Goal: Contribute content

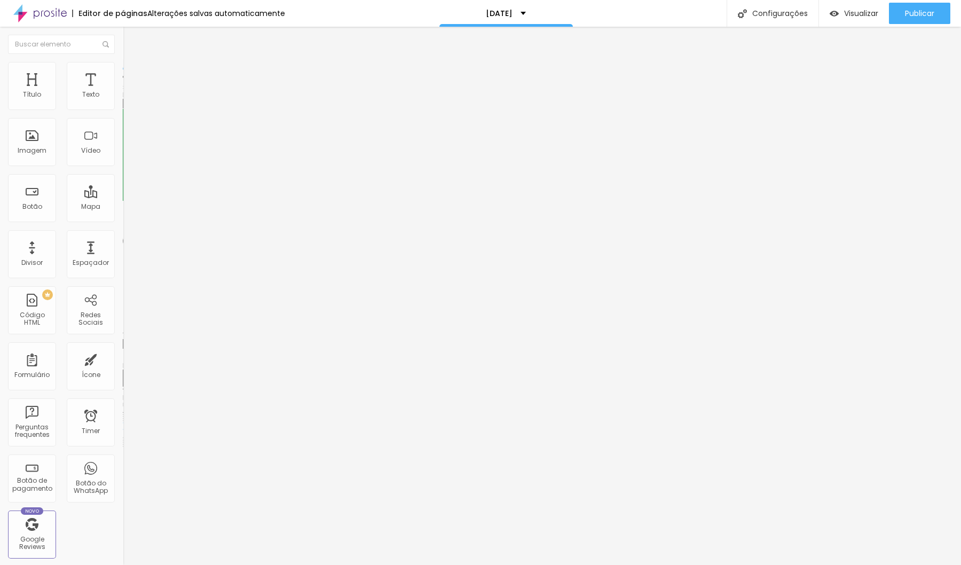
click at [123, 369] on textarea "Olá, cheguei até você pela página {page_title} e gostaria de mais informações" at bounding box center [183, 378] width 121 height 18
type textarea "Olá, cheguei até você pela página {page_title} e gostaria de mais informações s…"
click at [123, 369] on textarea "Olá, cheguei até você pela página {page_title} e gostaria de mais informações" at bounding box center [183, 378] width 121 height 18
paste textarea "sobre o [DATE]!"
type textarea "Olá, cheguei até você pela página {page_title} e gostaria de mais informações s…"
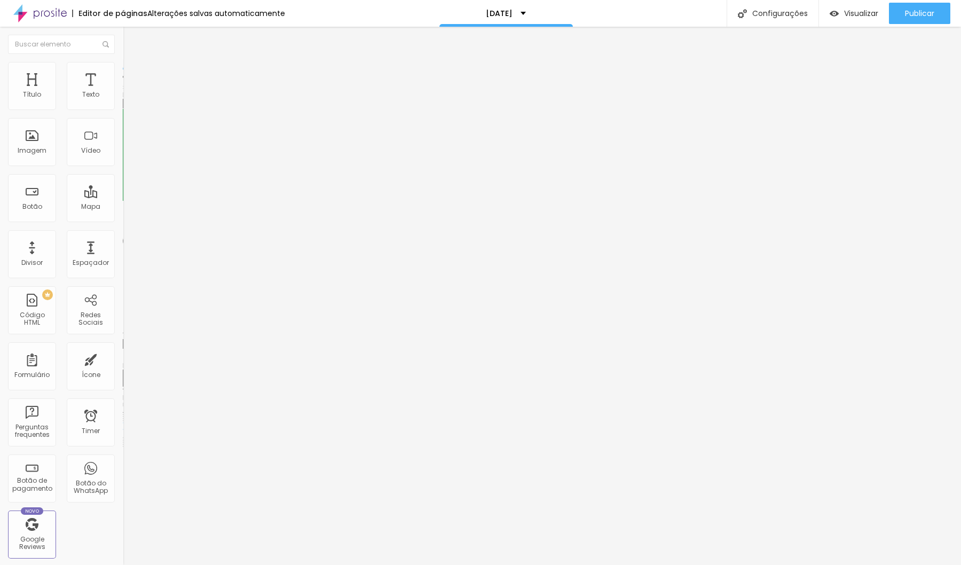
click at [123, 369] on textarea "Olá, cheguei até você pela página {page_title} e gostaria de mais informações" at bounding box center [183, 378] width 121 height 18
paste textarea "sobre o [DATE]!"
type textarea "Olá, cheguei até você pela página {page_title} e gostaria de mais informações s…"
click at [123, 369] on textarea "Olá, cheguei até você pela página {page_title} e gostaria de mais informações" at bounding box center [183, 378] width 121 height 18
paste textarea "sobre o [DATE]!"
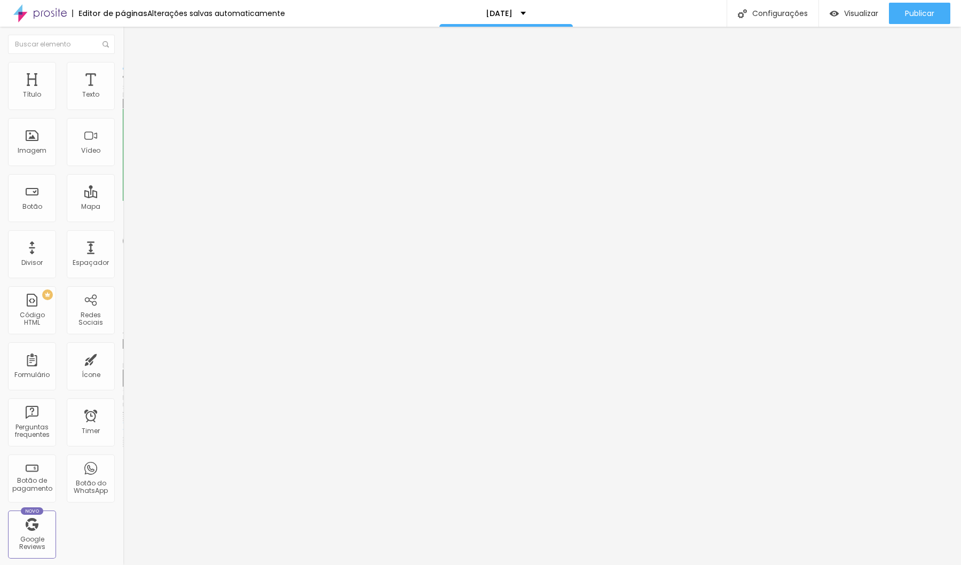
type textarea "Olá, cheguei até você pela página {page_title} e gostaria de mais informações s…"
click at [123, 369] on textarea "Olá, cheguei até você pela página {page_title} e gostaria de mais informações" at bounding box center [183, 378] width 121 height 18
paste textarea "sobre o [DATE]!"
type textarea "Olá, cheguei até você pela página {page_title} e gostaria de mais informações s…"
click at [123, 369] on textarea "Olá, cheguei até você pela página {page_title} e gostaria de mais informações" at bounding box center [183, 378] width 121 height 18
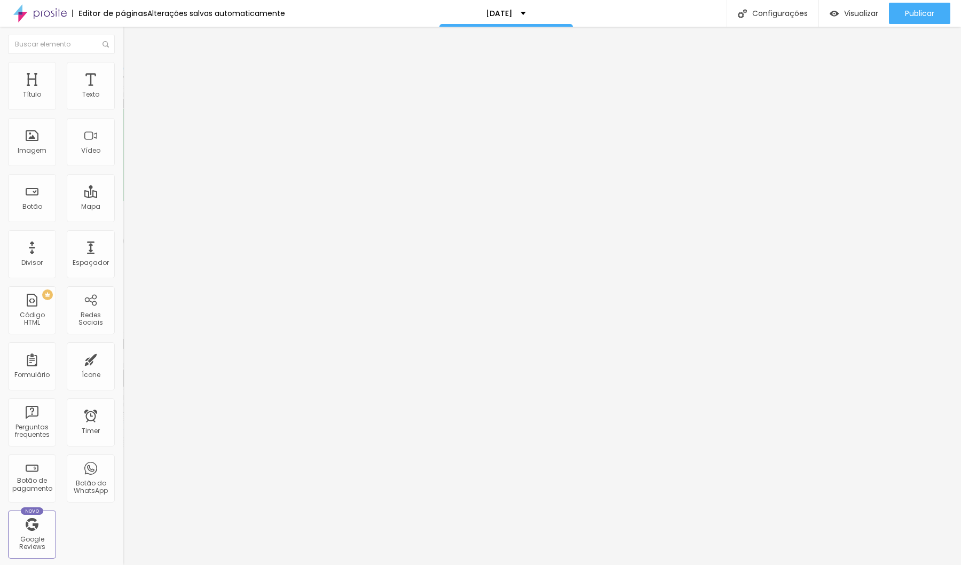
paste textarea "sobre o [DATE]!"
type textarea "Olá, cheguei até você pela página {page_title} e gostaria de mais informações s…"
click at [908, 10] on span "Publicar" at bounding box center [919, 13] width 29 height 9
